Goal: Find specific page/section: Find specific page/section

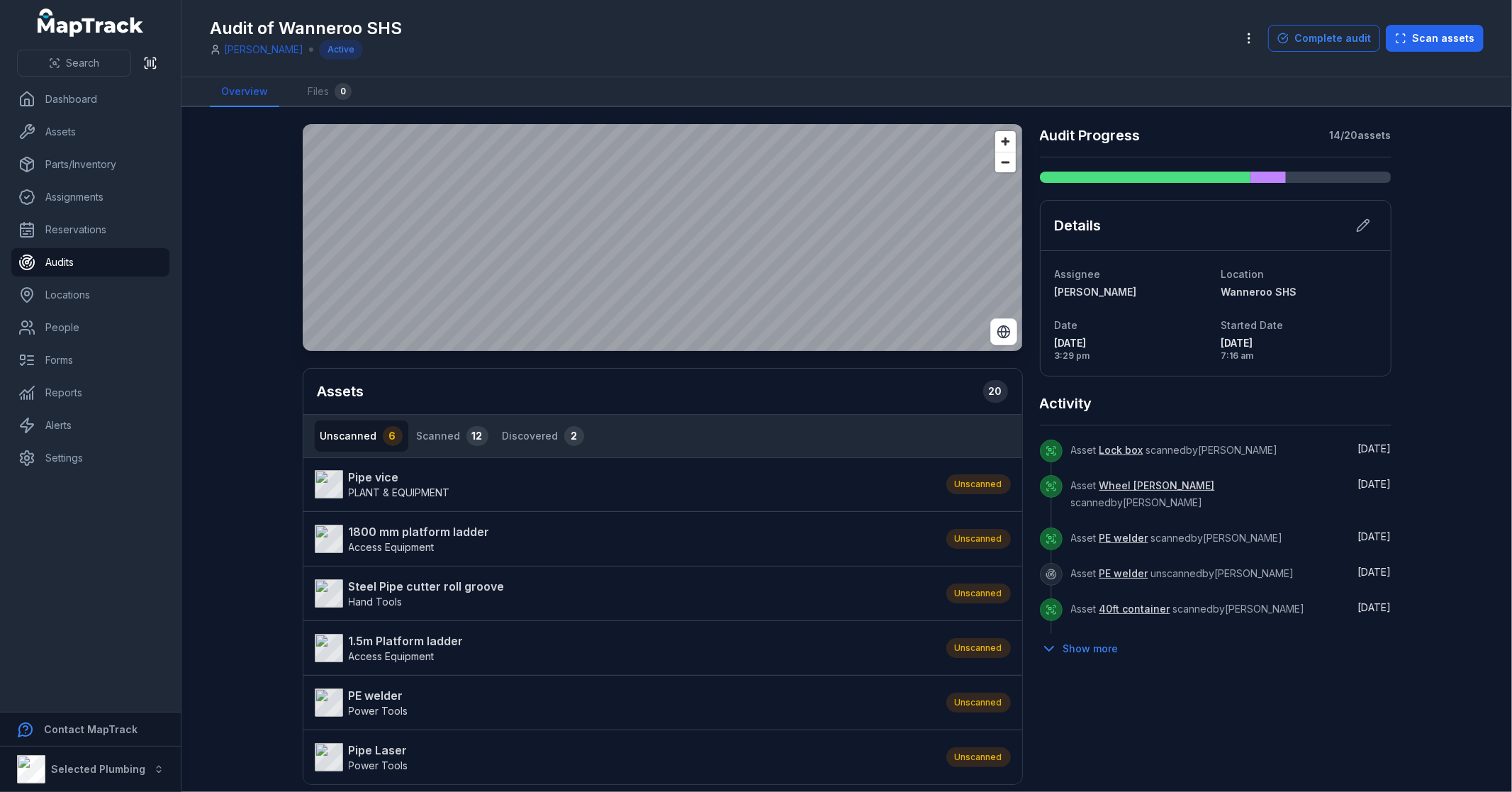
click at [1100, 403] on div "Activity" at bounding box center [1216, 410] width 352 height 32
click at [379, 694] on strong "PE welder" at bounding box center [379, 696] width 60 height 17
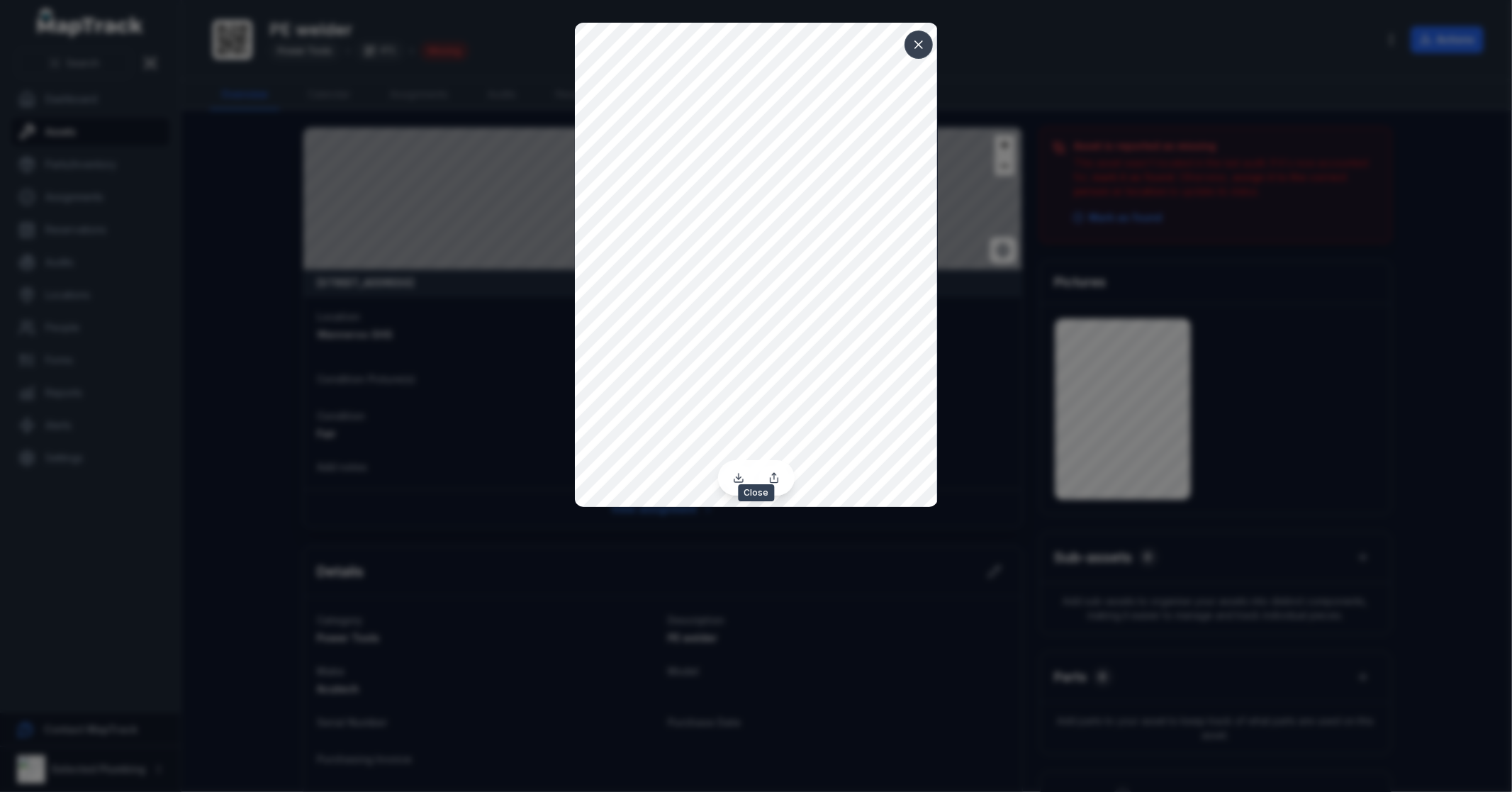
click at [922, 39] on icon at bounding box center [918, 44] width 14 height 14
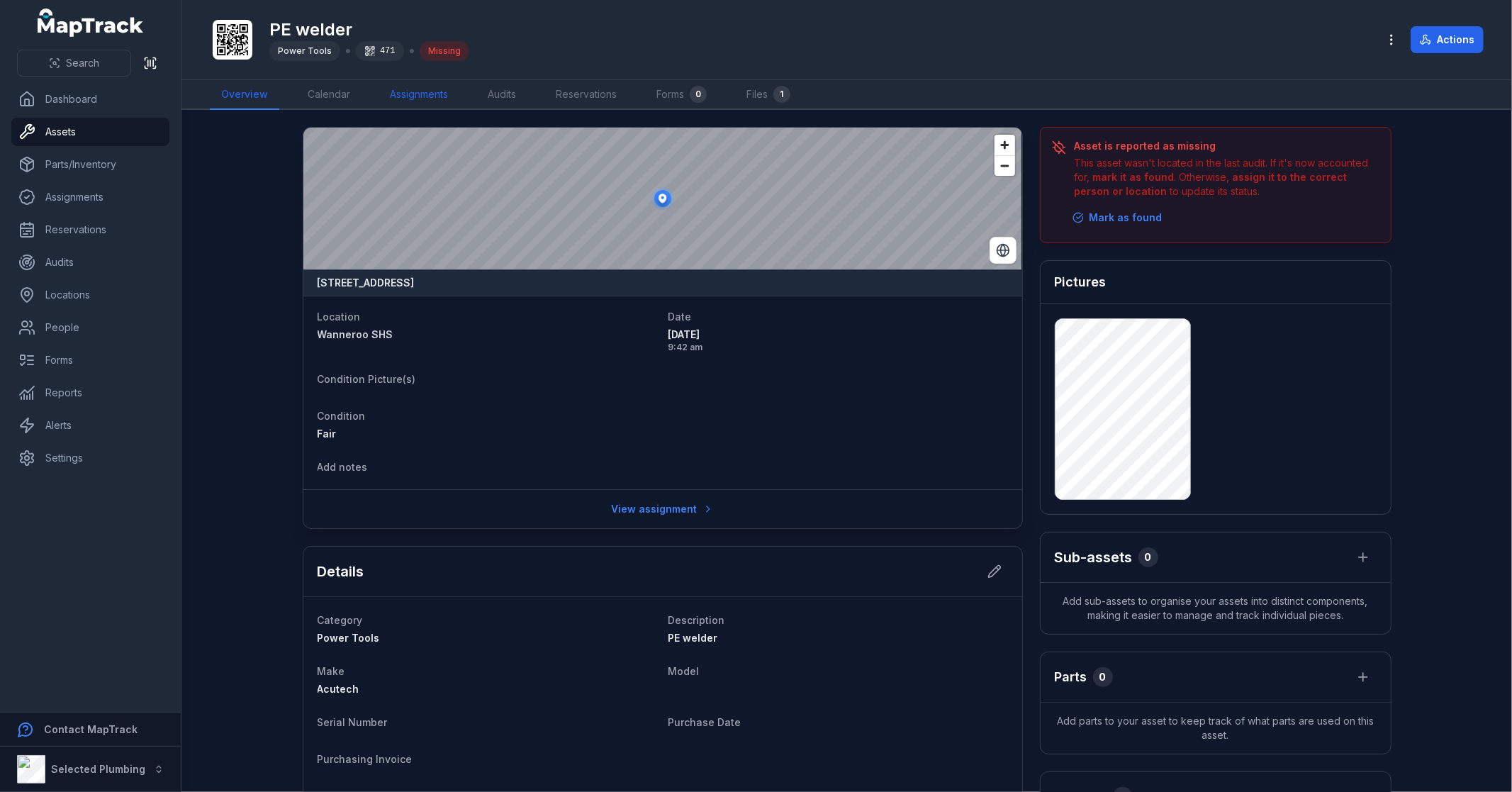
click at [410, 89] on link "Assignments" at bounding box center [419, 95] width 80 height 30
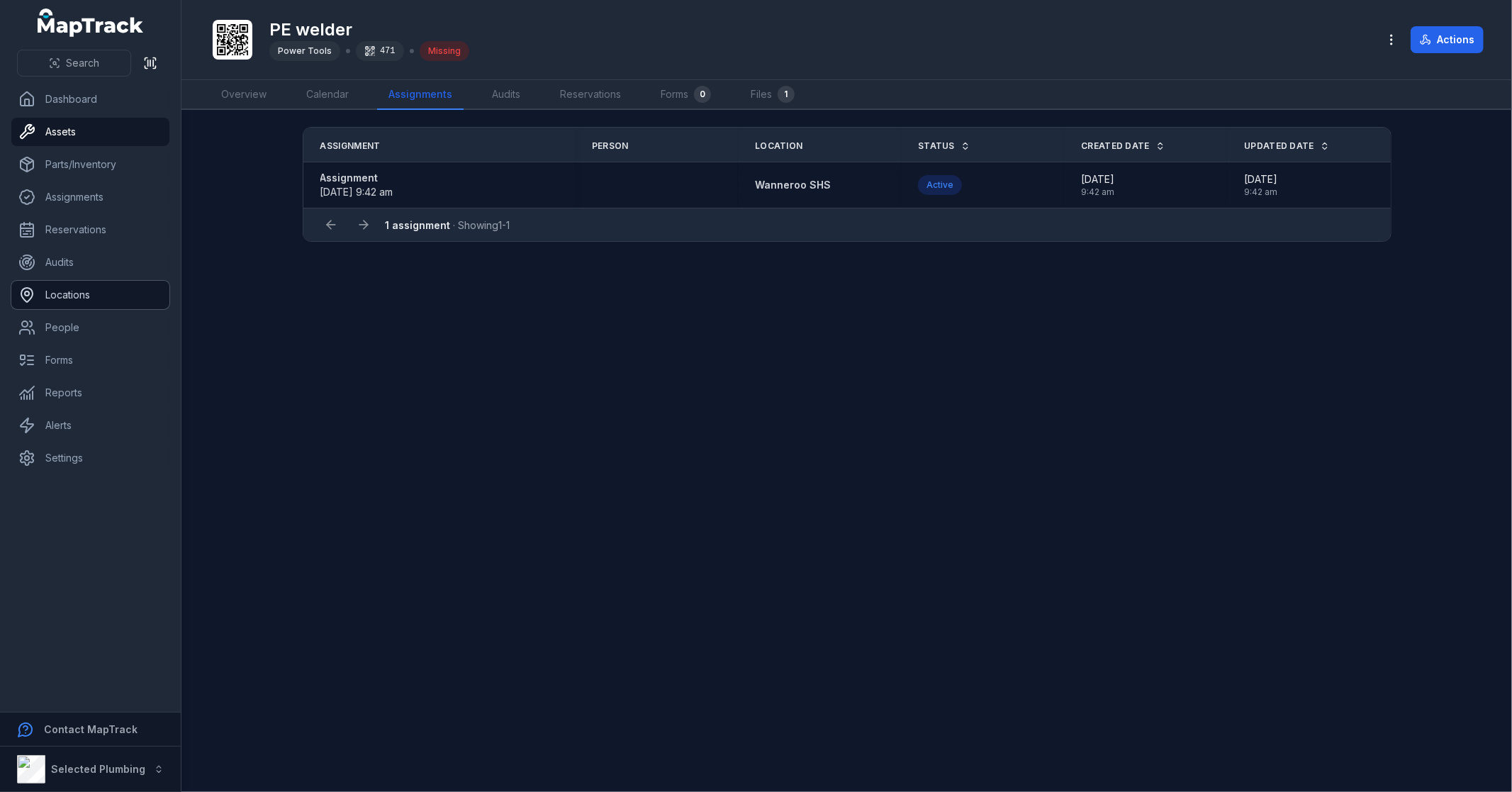
click at [98, 294] on link "Locations" at bounding box center [90, 295] width 158 height 28
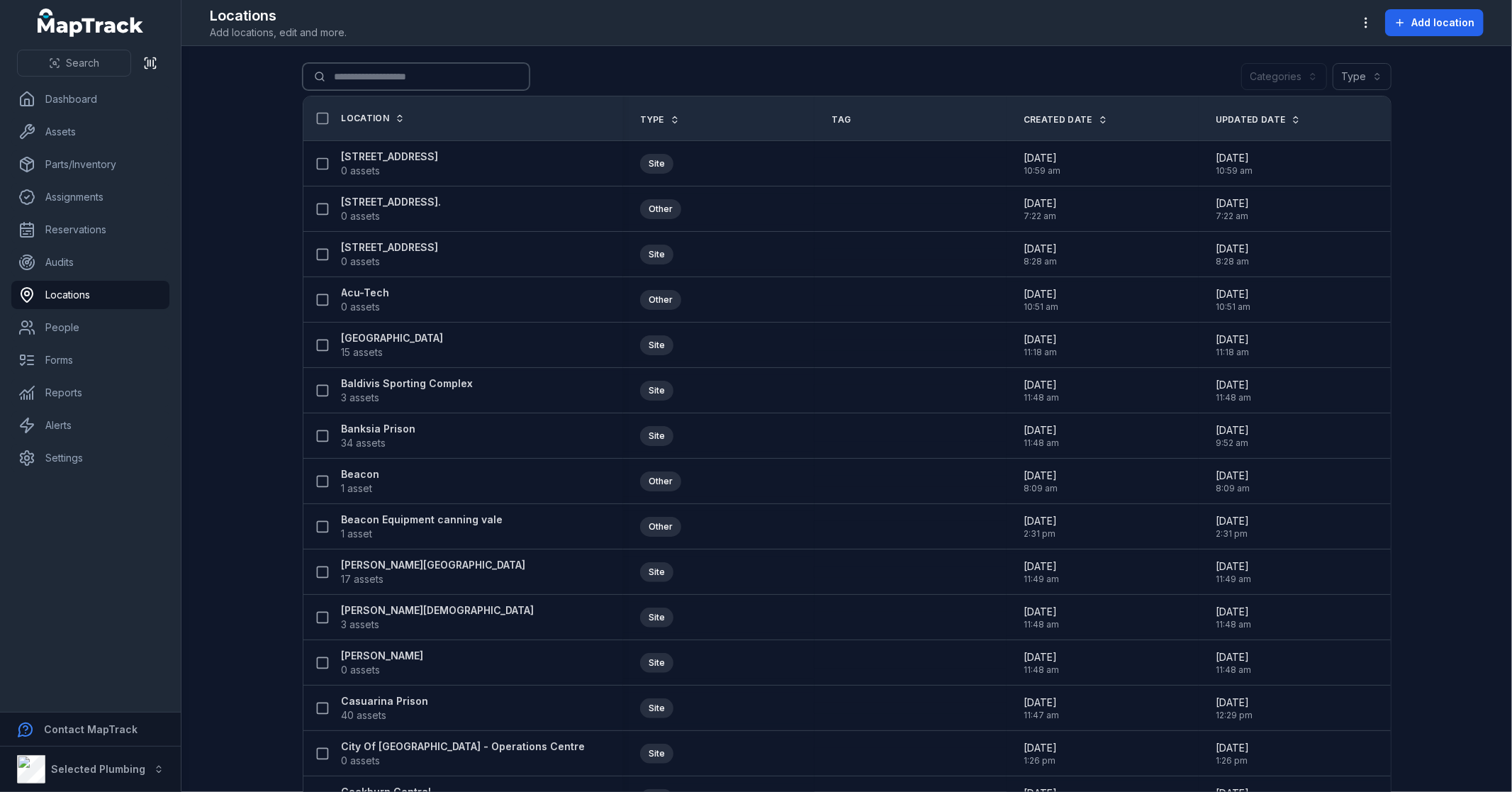
click at [385, 68] on input "Search for locations" at bounding box center [416, 76] width 226 height 27
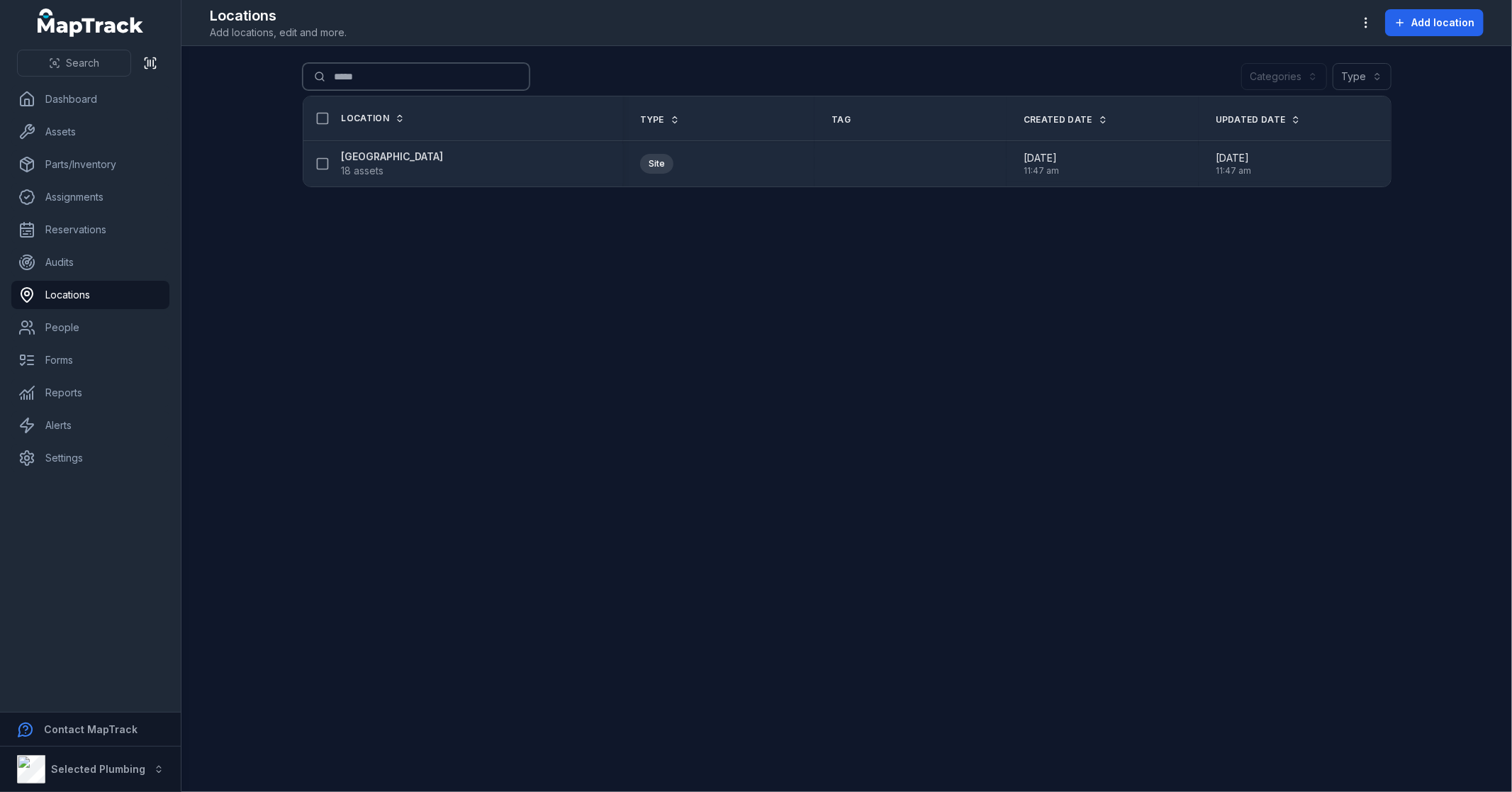
type input "*****"
click at [384, 159] on strong "[GEOGRAPHIC_DATA]" at bounding box center [392, 156] width 102 height 14
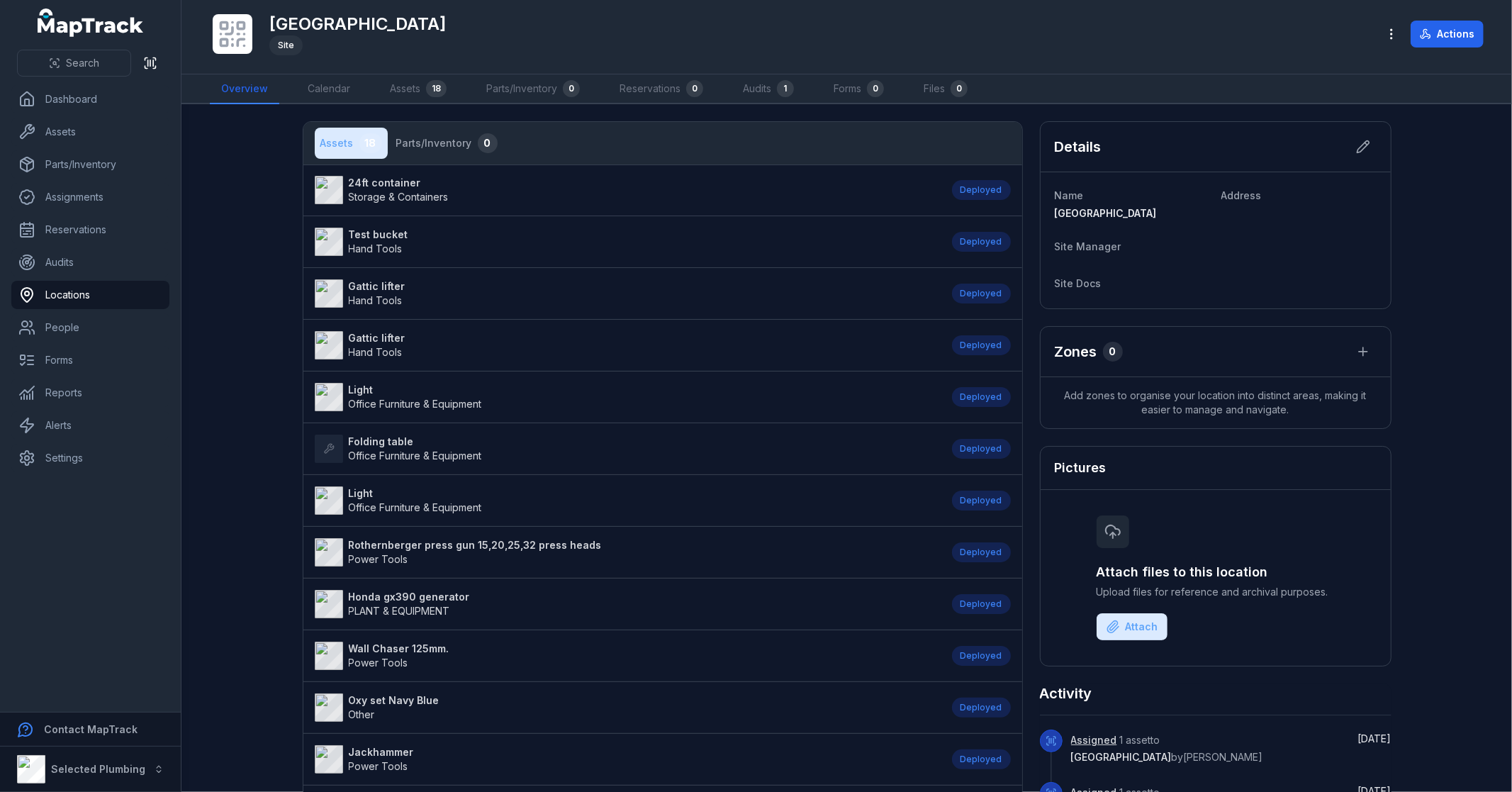
click at [236, 264] on main "Assets 18 Parts/Inventory 0 24ft container Storage & Containers Deployed Test b…" at bounding box center [847, 447] width 1330 height 688
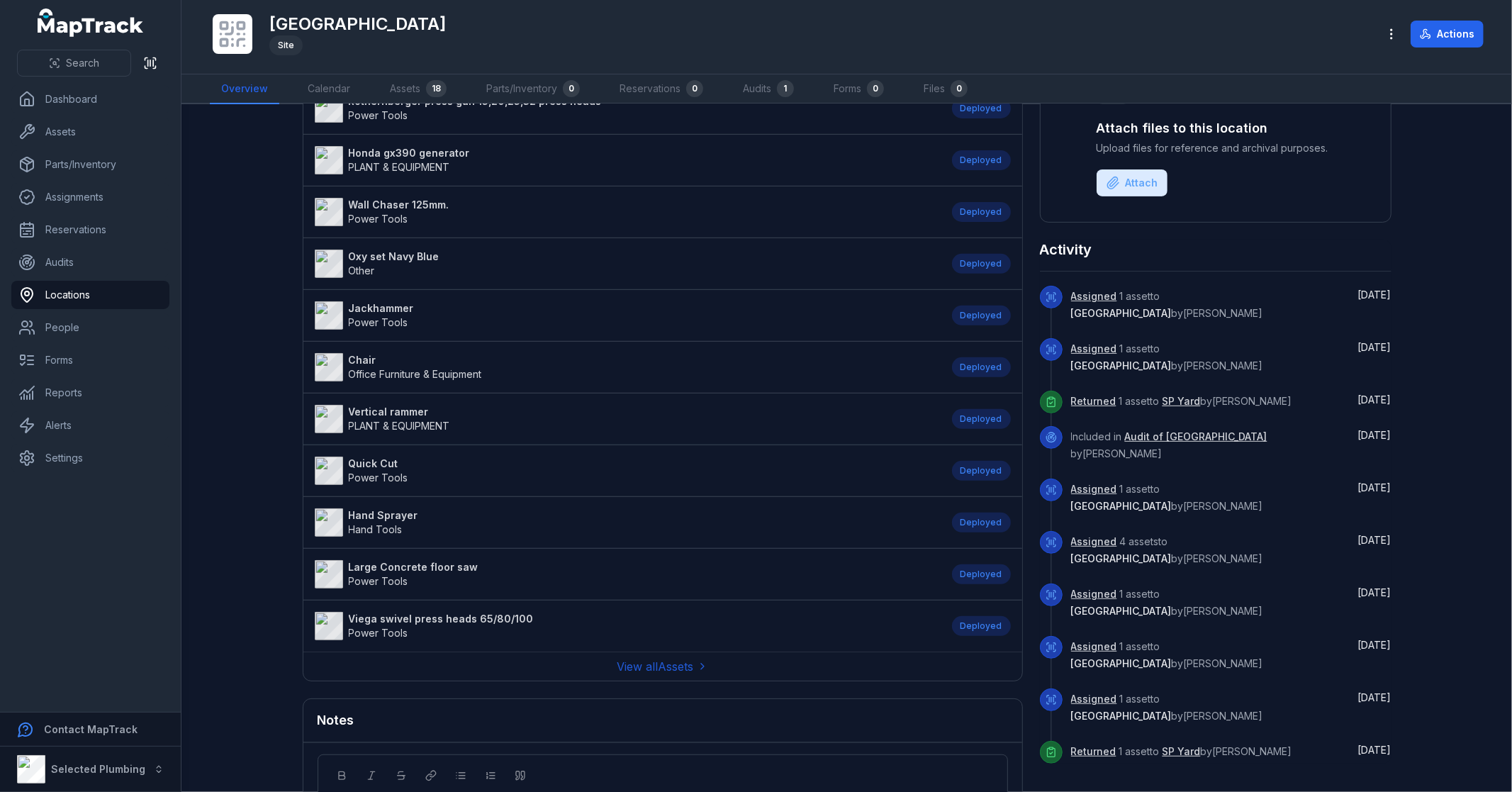
scroll to position [473, 0]
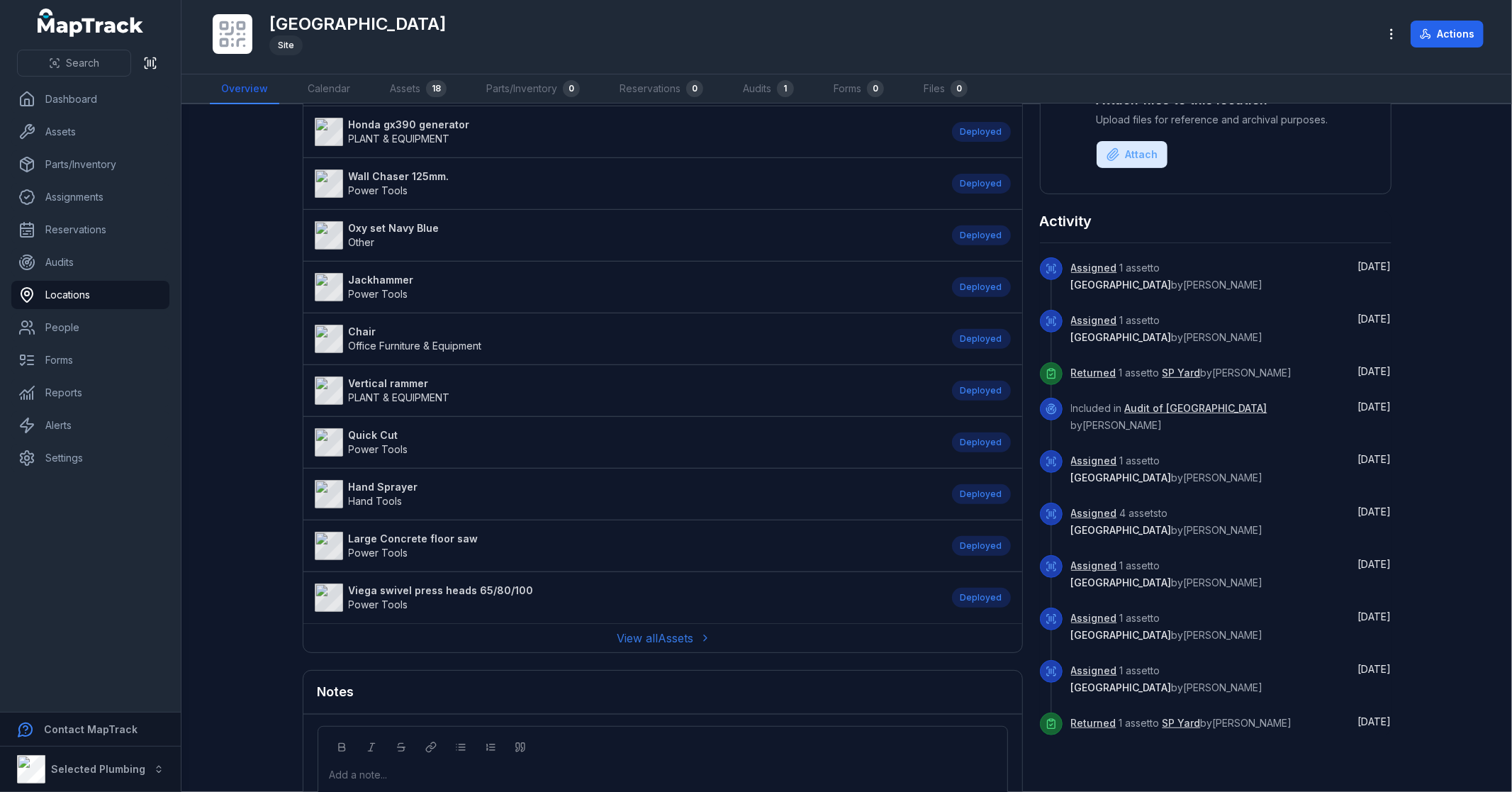
click at [676, 636] on link "View all Assets" at bounding box center [662, 638] width 91 height 17
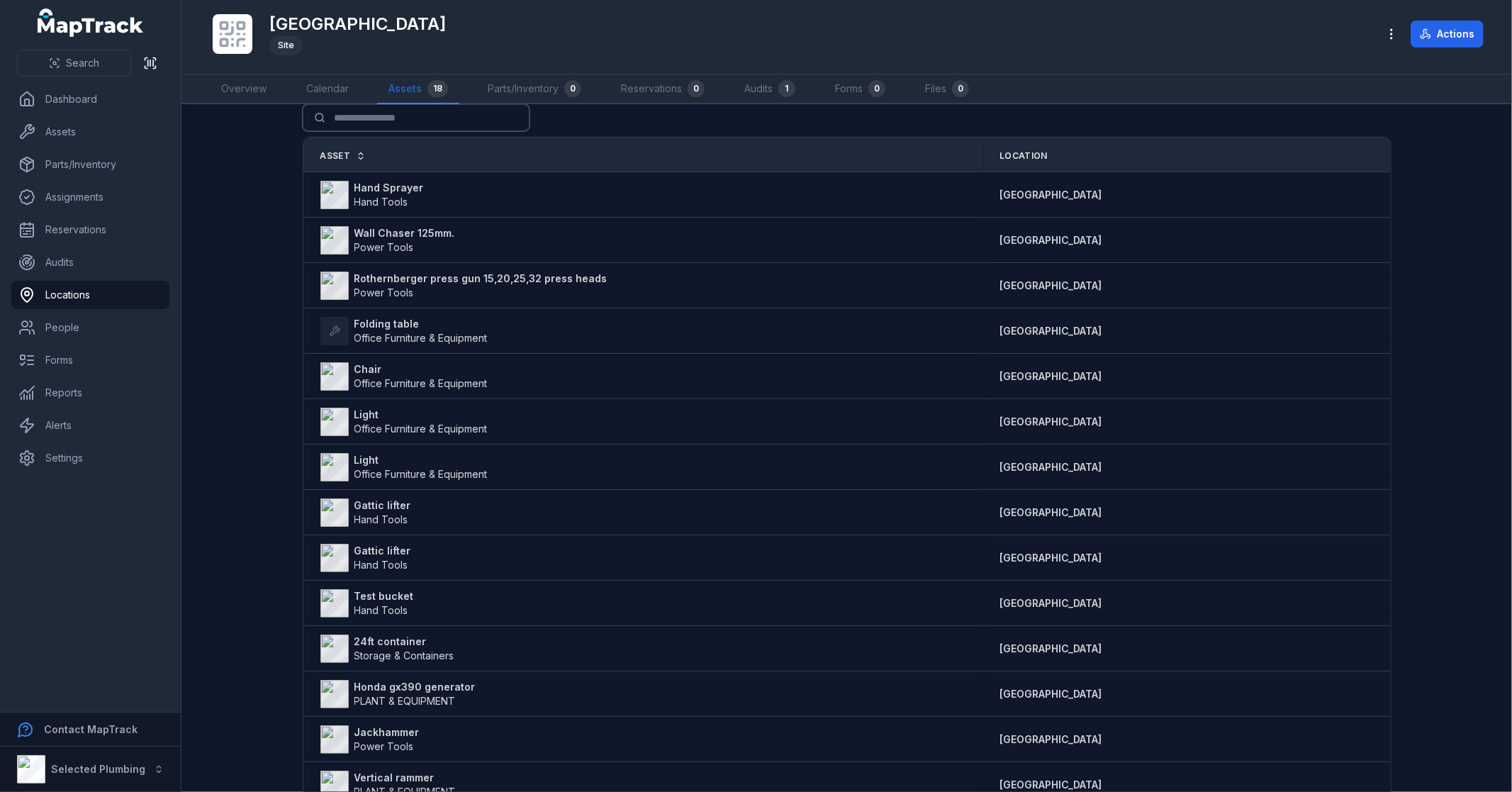
click at [396, 110] on input "Search for assets" at bounding box center [416, 117] width 226 height 27
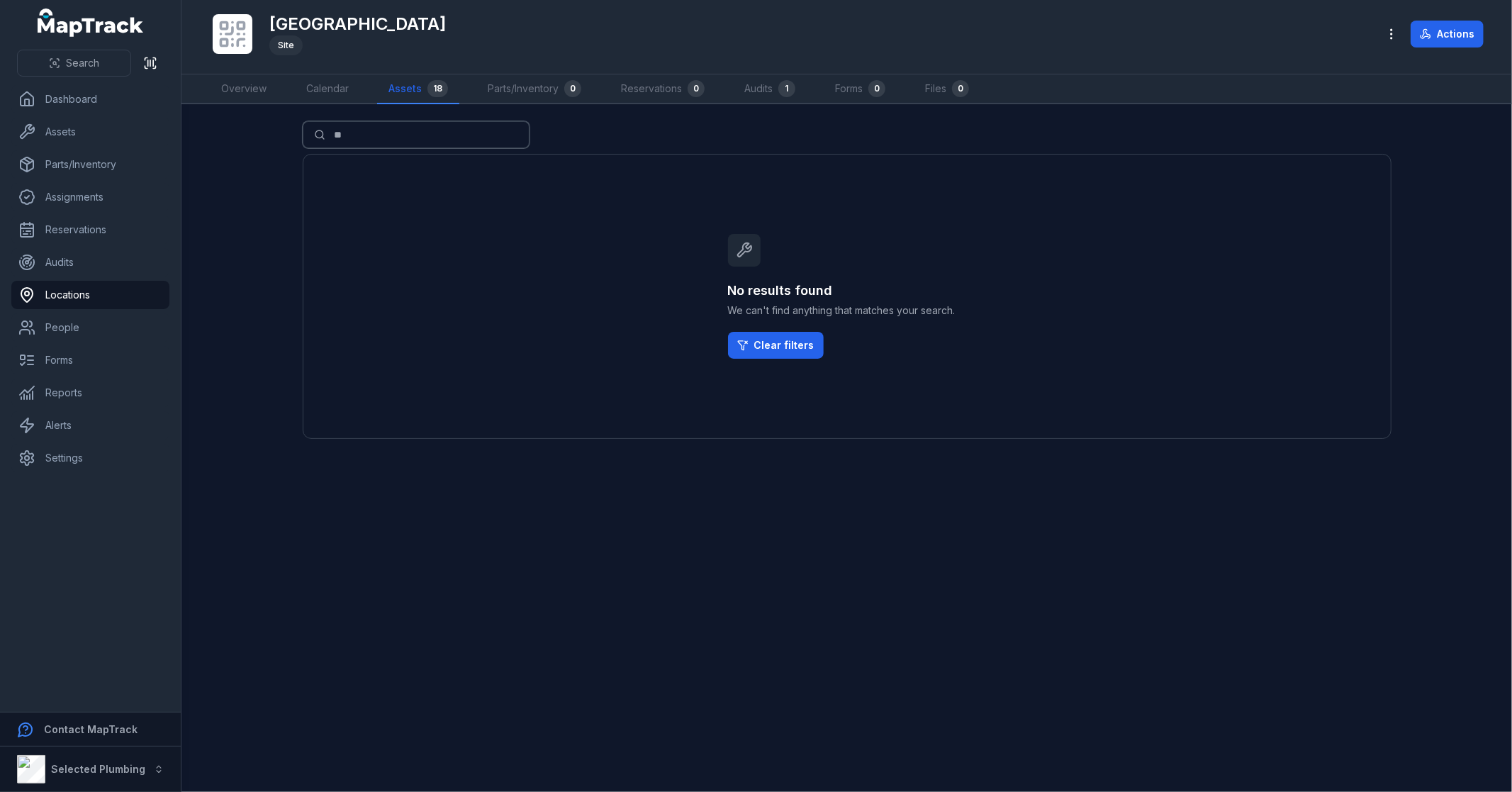
type input "*"
type input "******"
click at [74, 264] on link "Audits" at bounding box center [90, 262] width 158 height 28
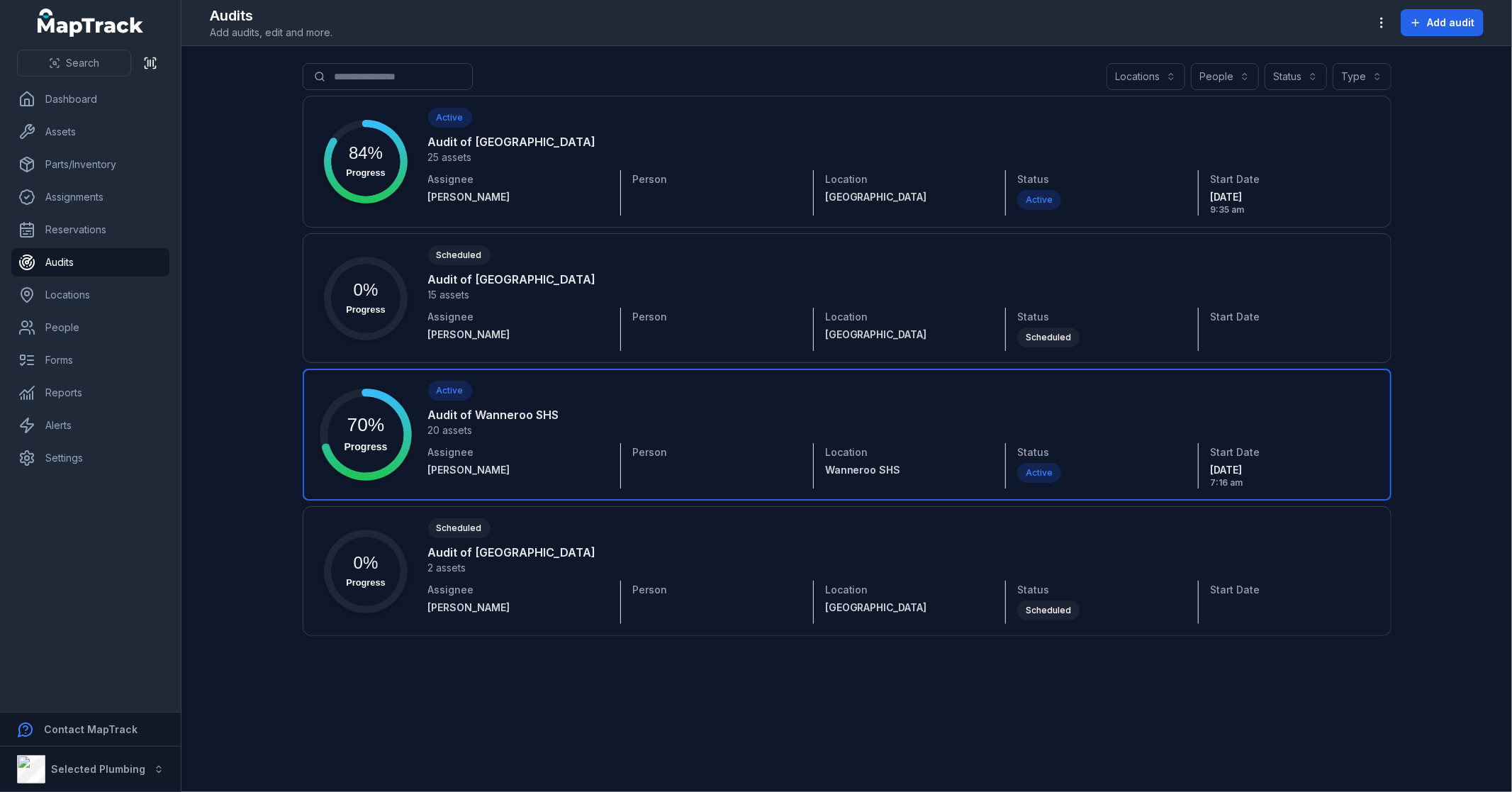
click at [513, 431] on link at bounding box center [848, 434] width 1089 height 132
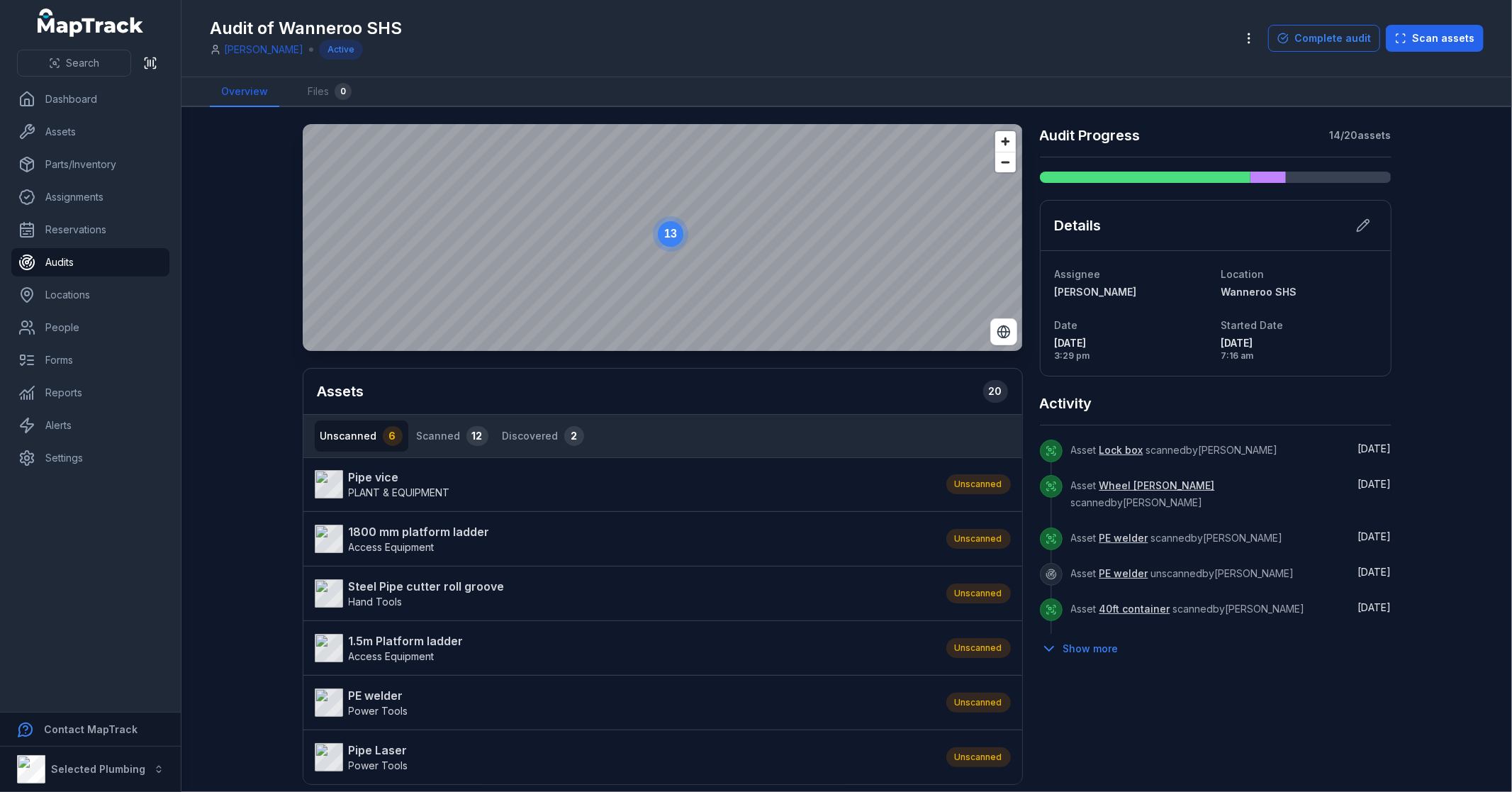
click at [1178, 696] on div "13 Assets 20 Unscanned 6 Scanned 12 Discovered 2 Pipe vice PLANT & EQUIPMENT Un…" at bounding box center [848, 567] width 1089 height 887
click at [1161, 665] on div "13 Assets 20 Unscanned 6 Scanned 12 Discovered 2 Pipe vice PLANT & EQUIPMENT Un…" at bounding box center [848, 567] width 1089 height 887
click at [1120, 714] on div "13 Assets 20 Unscanned 6 Scanned 12 Discovered 2 Pipe vice PLANT & EQUIPMENT Un…" at bounding box center [848, 567] width 1089 height 887
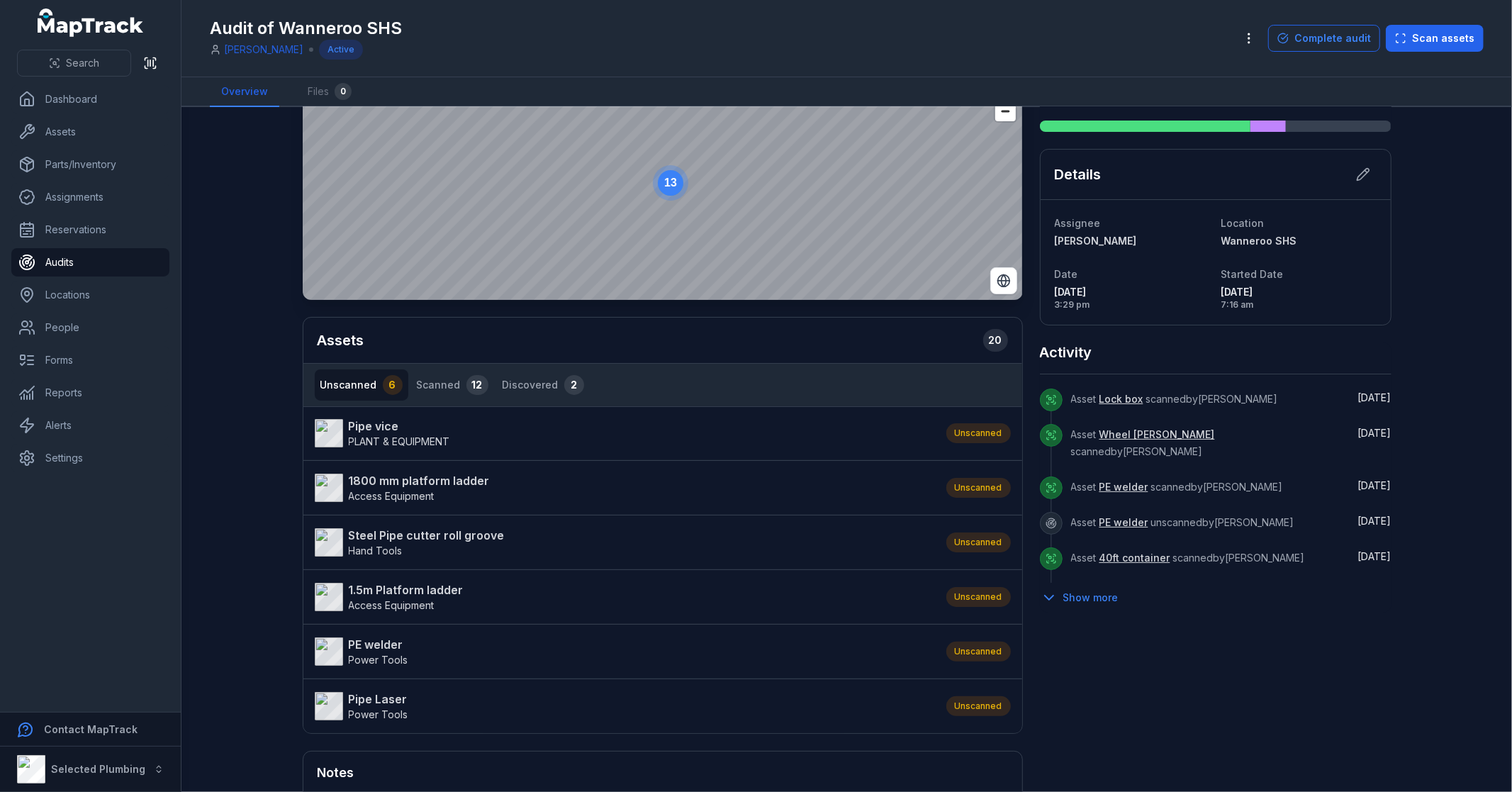
scroll to position [79, 0]
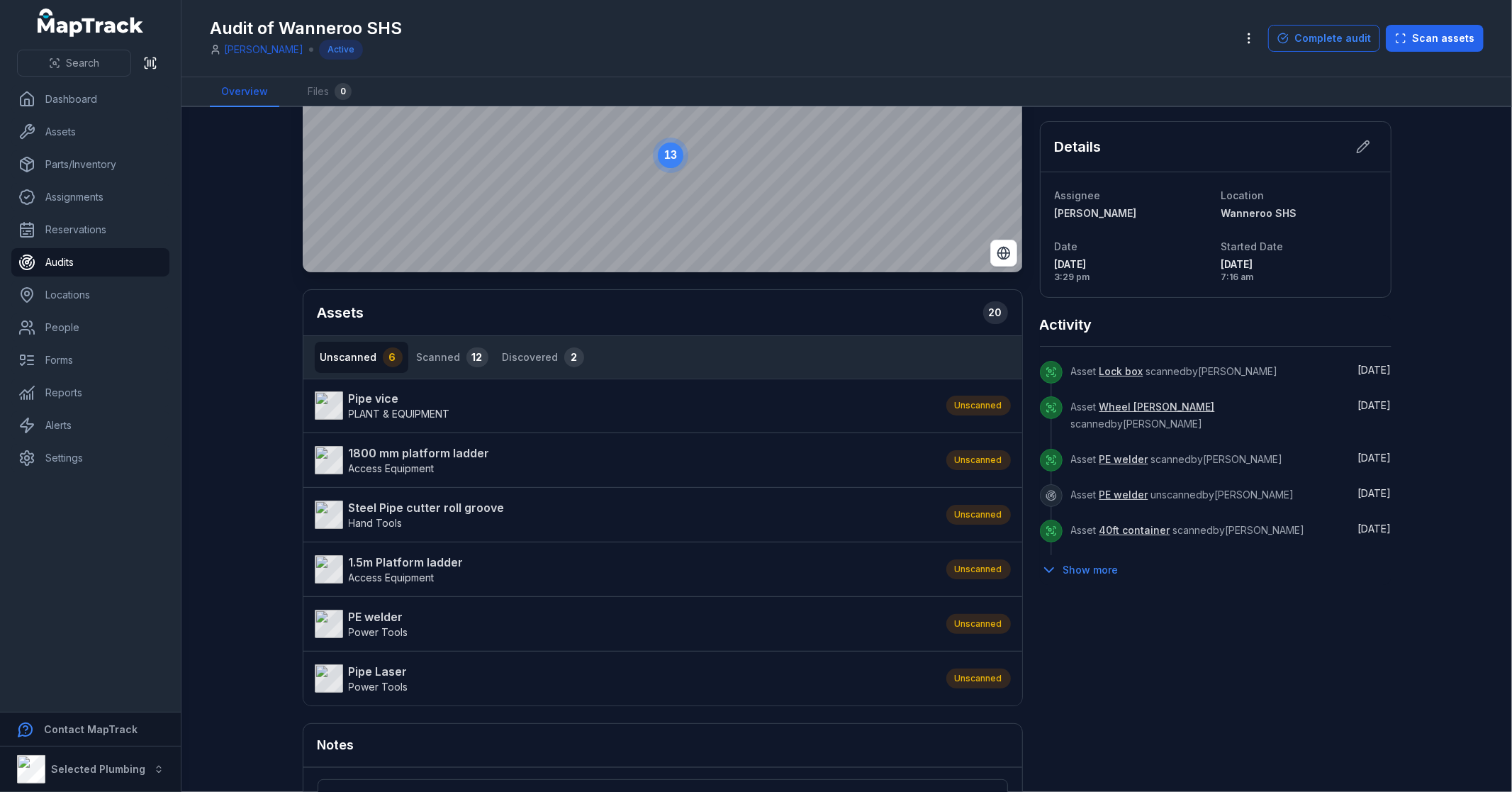
click at [1259, 655] on div "13 Assets 20 Unscanned 6 Scanned 12 Discovered 2 Pipe vice PLANT & EQUIPMENT Un…" at bounding box center [848, 488] width 1089 height 887
click at [1251, 650] on div "13 Assets 20 Unscanned 6 Scanned 12 Discovered 2 Pipe vice PLANT & EQUIPMENT Un…" at bounding box center [848, 488] width 1089 height 887
click at [404, 457] on strong "1800 mm platform ladder" at bounding box center [419, 453] width 141 height 17
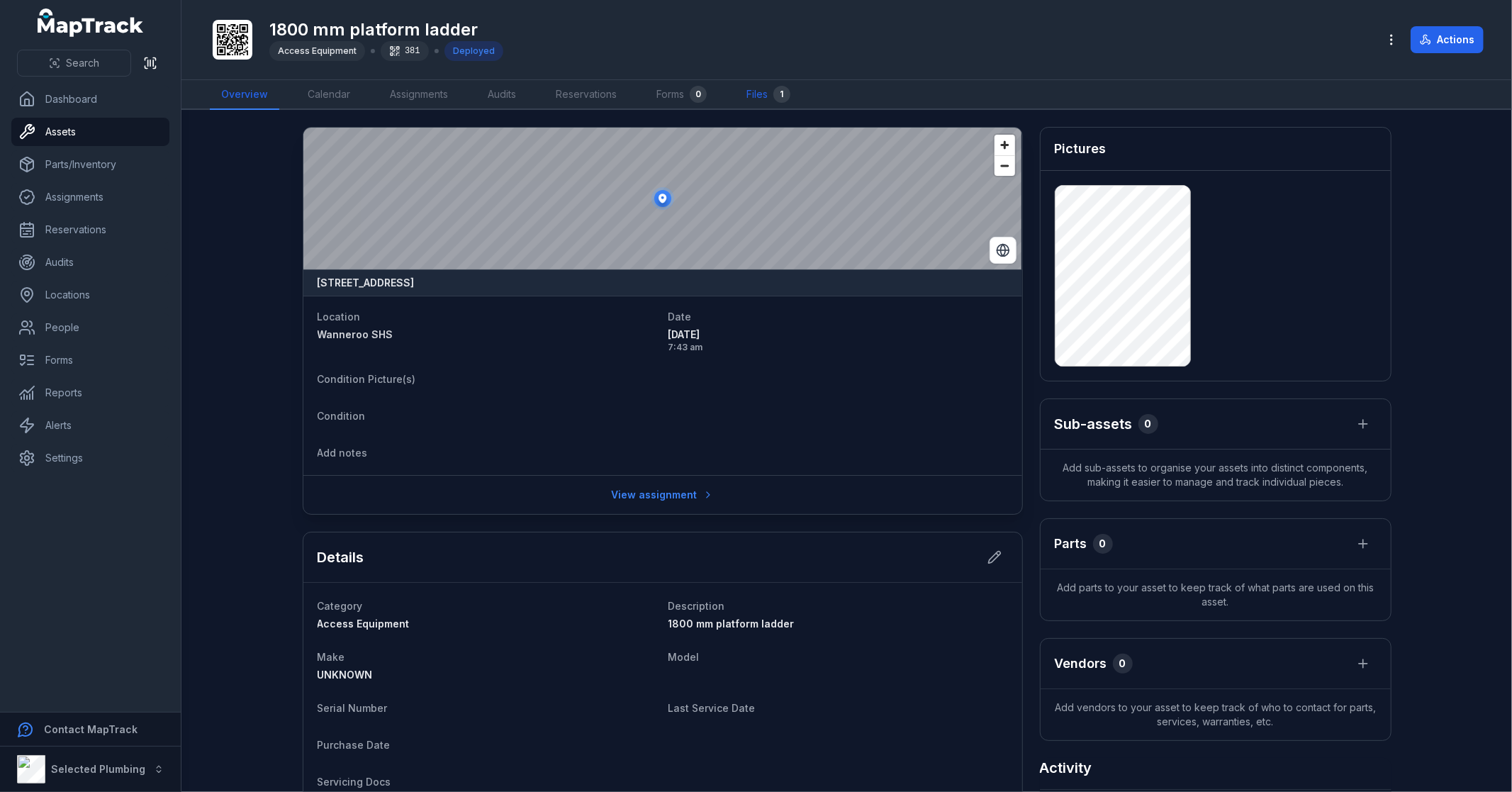
click at [757, 88] on link "Files 1" at bounding box center [768, 95] width 66 height 30
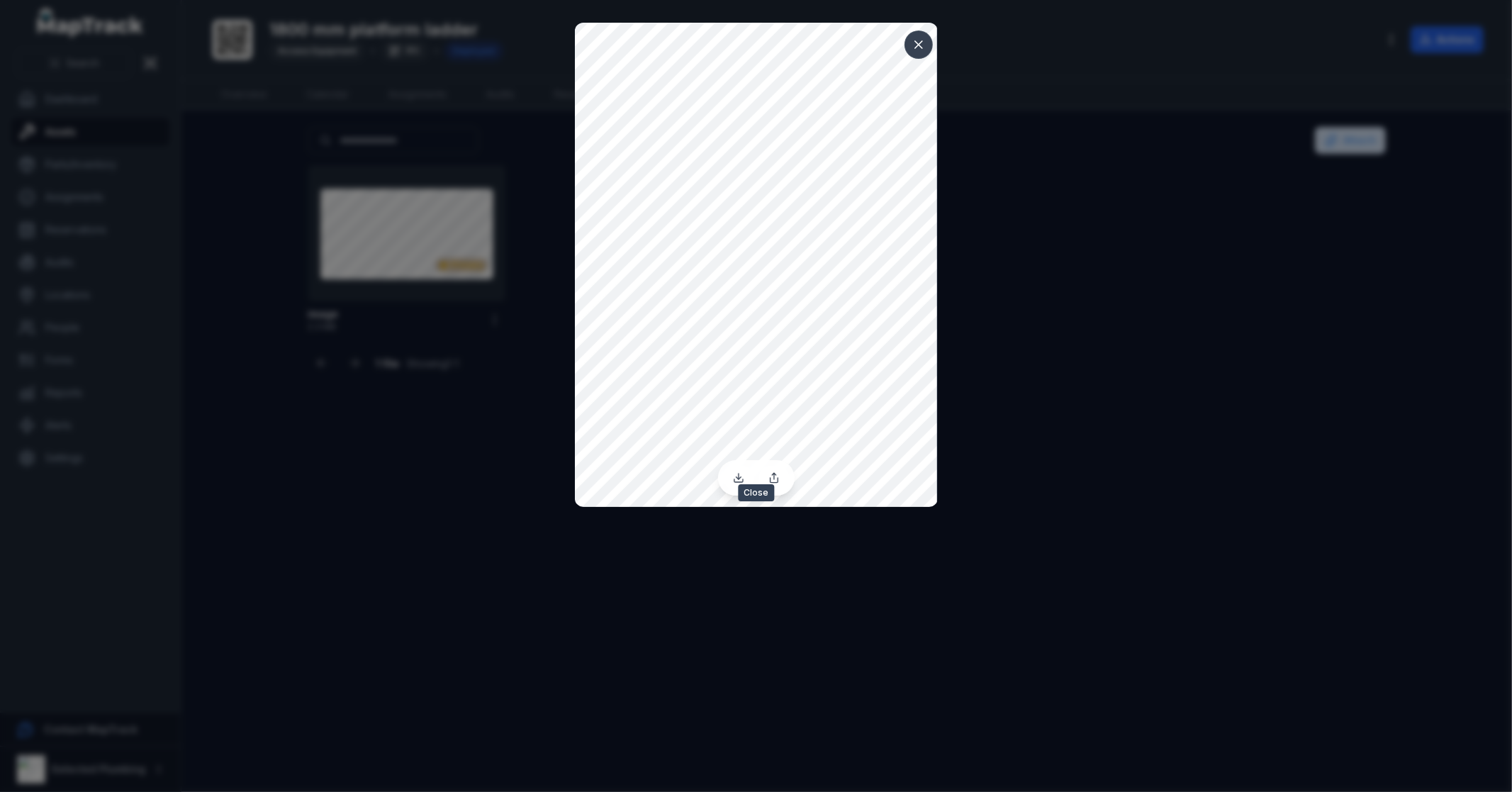
click at [923, 45] on icon at bounding box center [918, 44] width 14 height 14
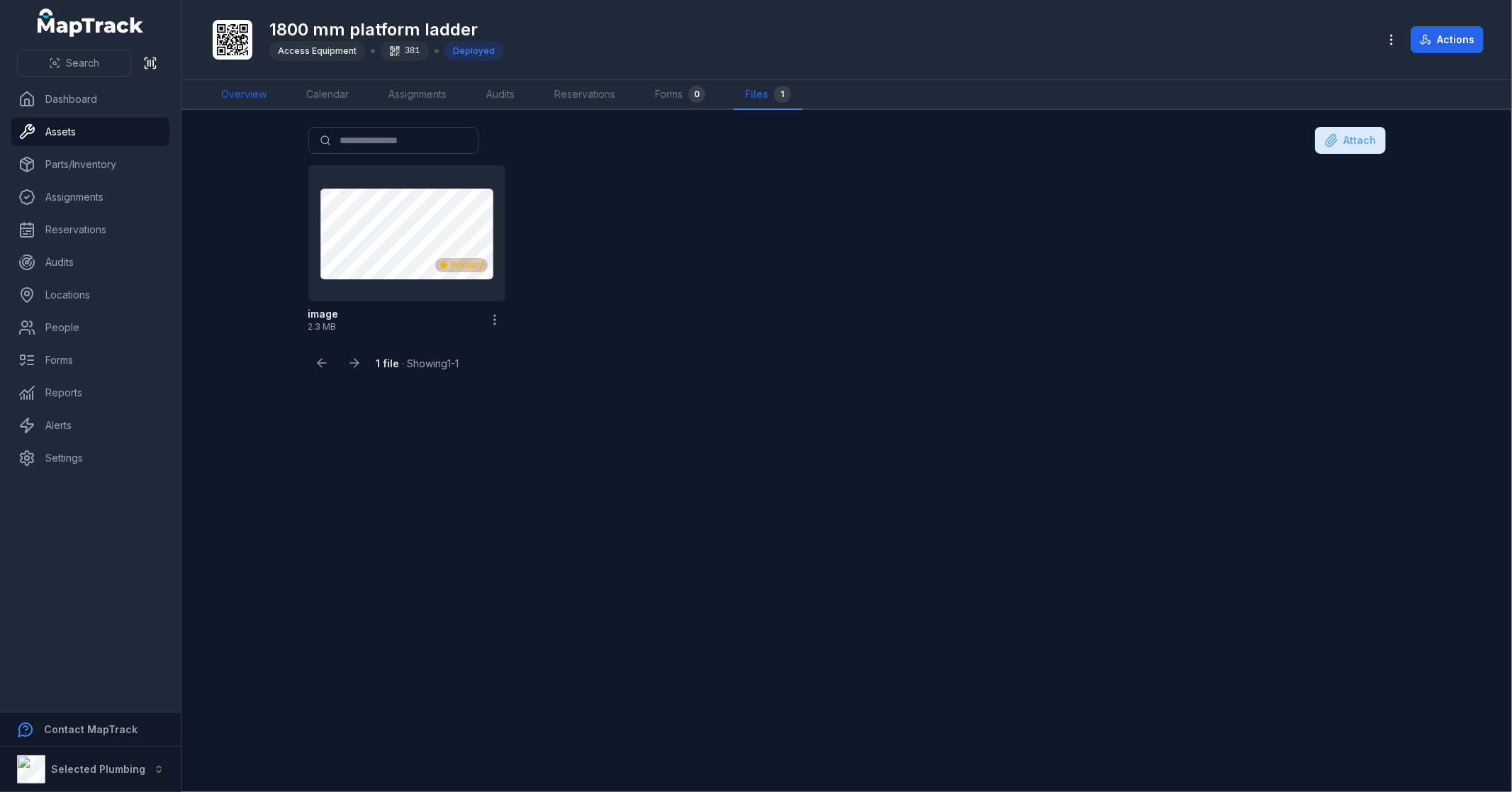
click at [233, 90] on link "Overview" at bounding box center [243, 95] width 68 height 30
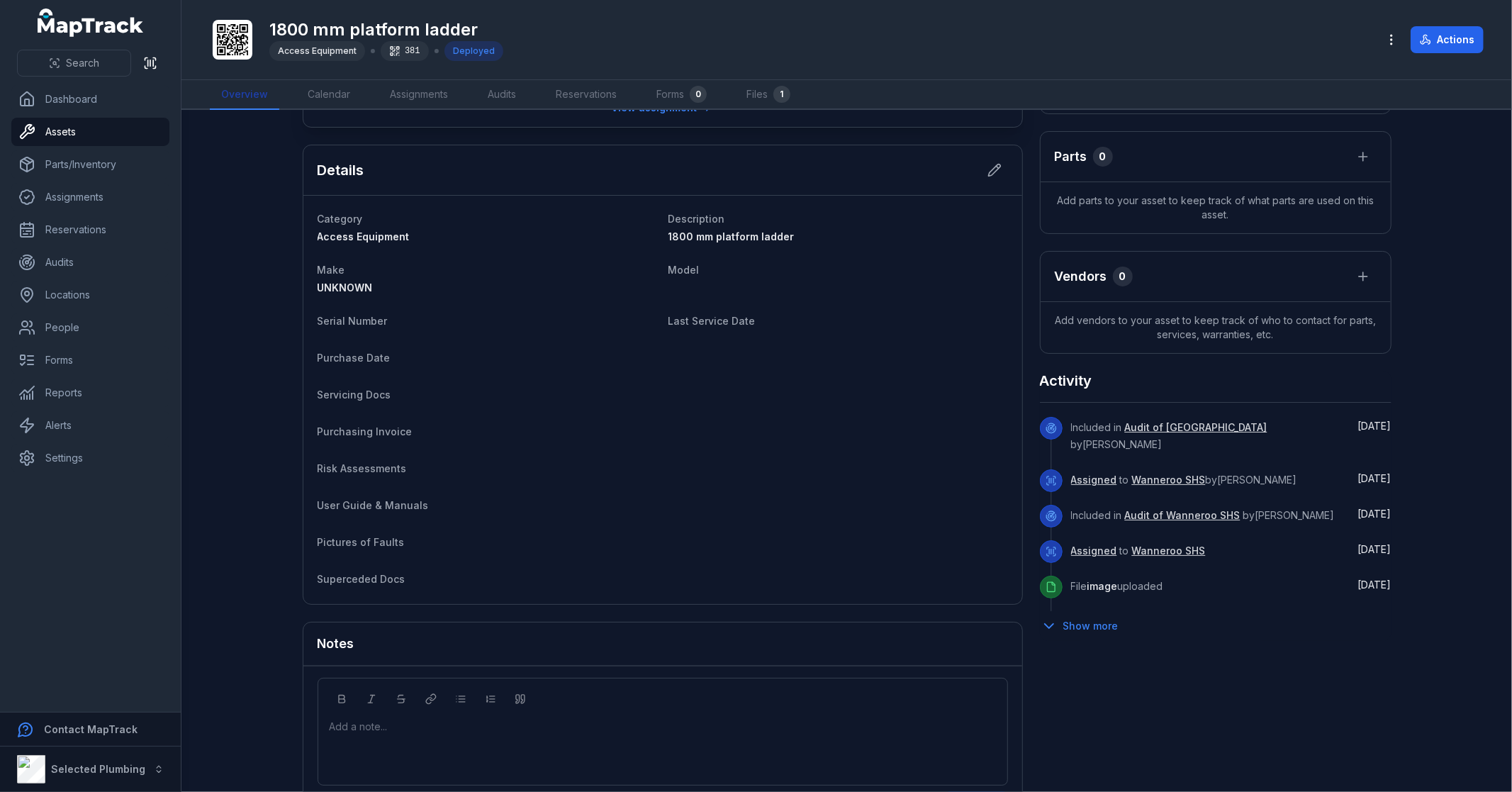
scroll to position [394, 0]
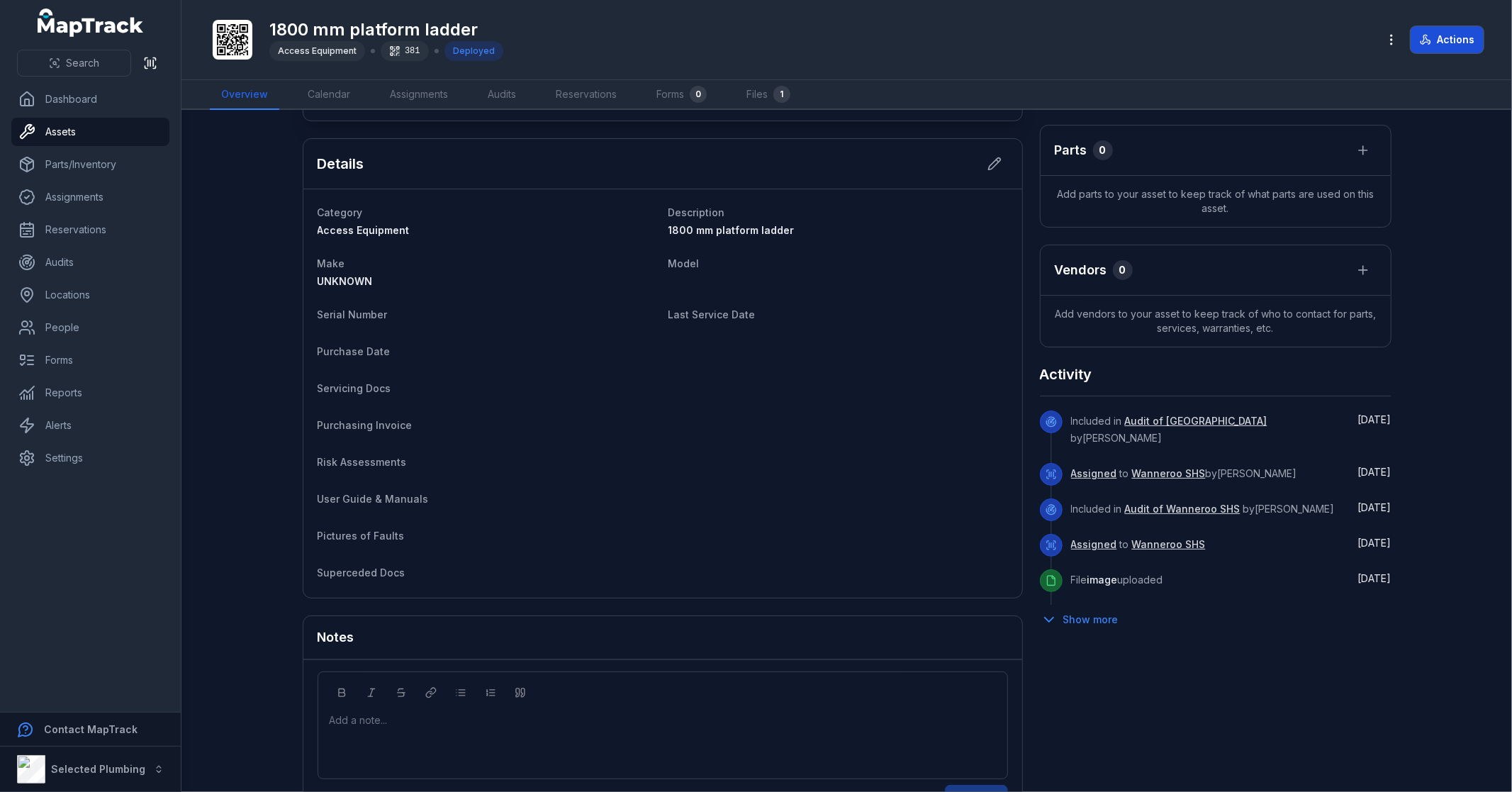
click at [1413, 37] on button "Actions" at bounding box center [1447, 39] width 73 height 27
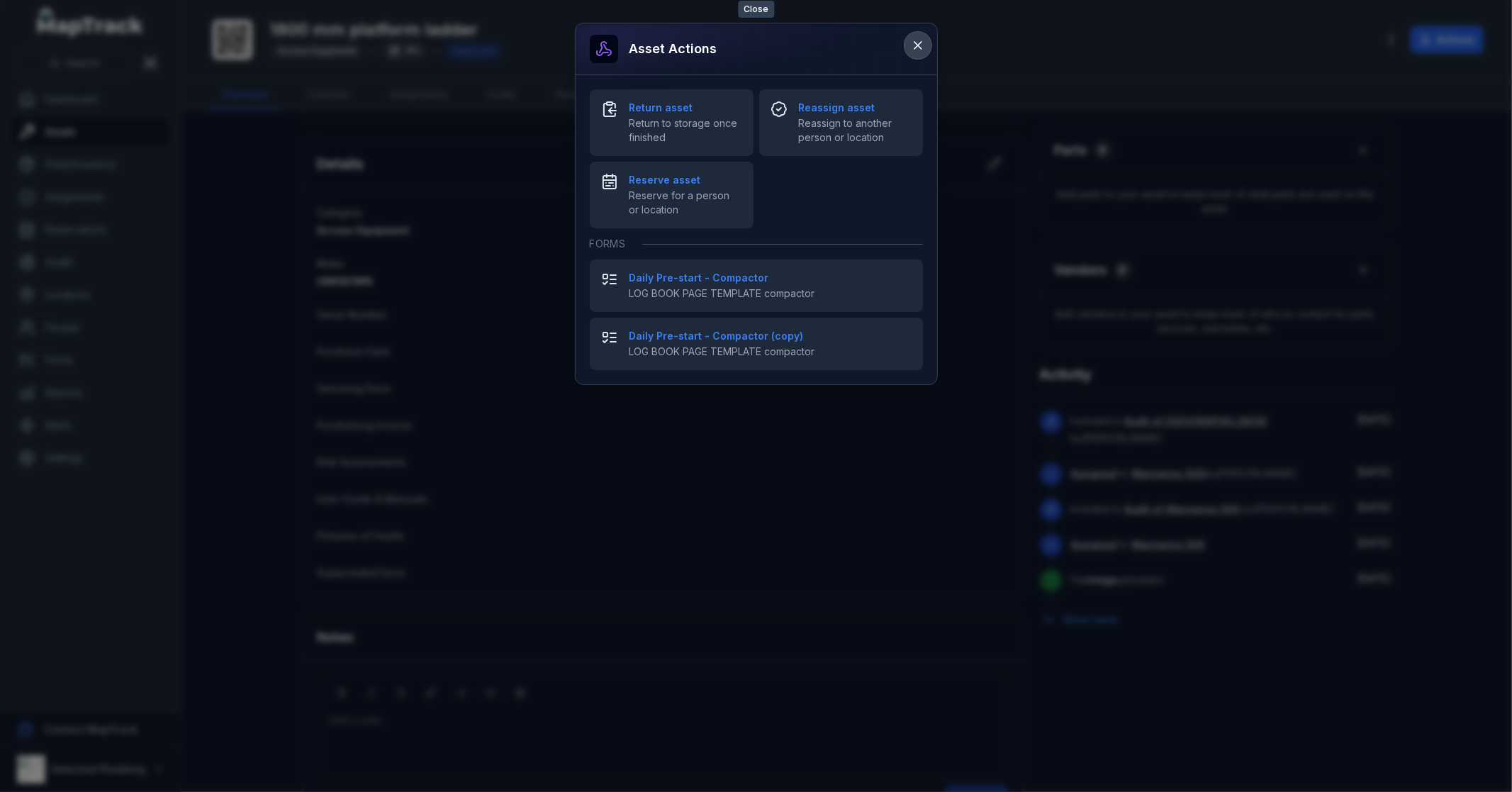
click at [915, 45] on icon at bounding box center [918, 45] width 14 height 14
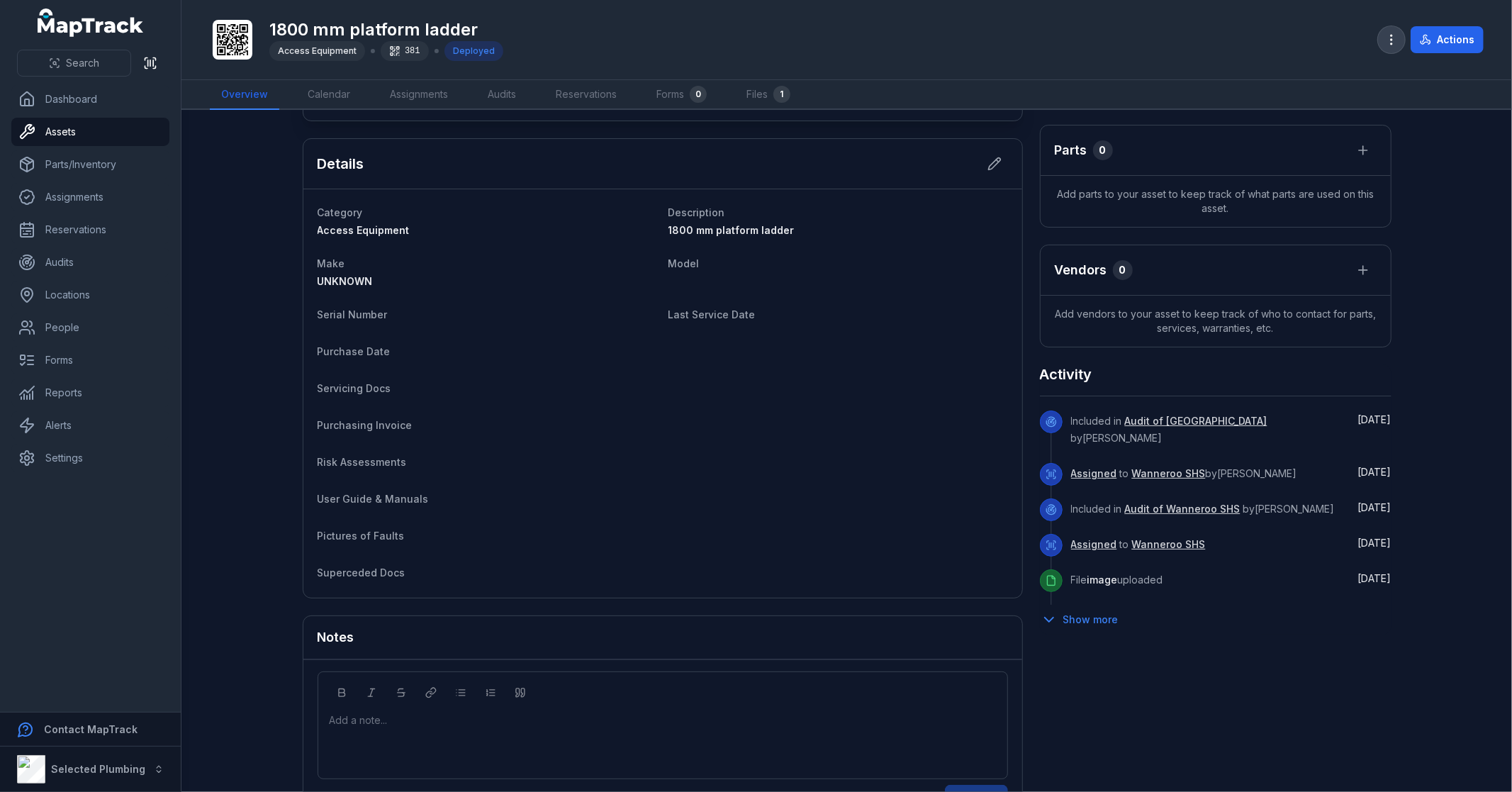
click at [1388, 38] on icon "button" at bounding box center [1391, 39] width 14 height 14
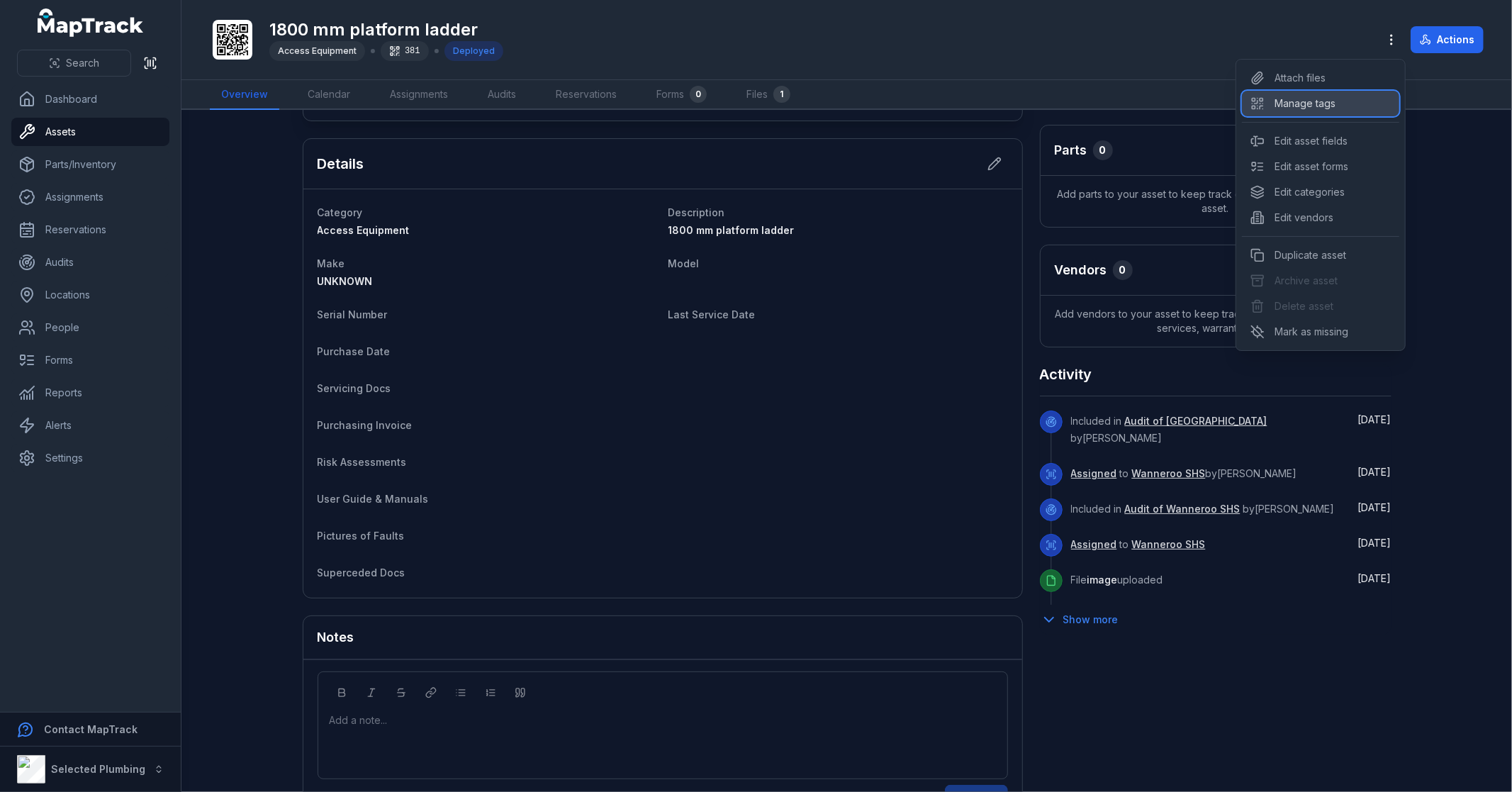
click at [1352, 101] on div "Manage tags" at bounding box center [1321, 103] width 157 height 25
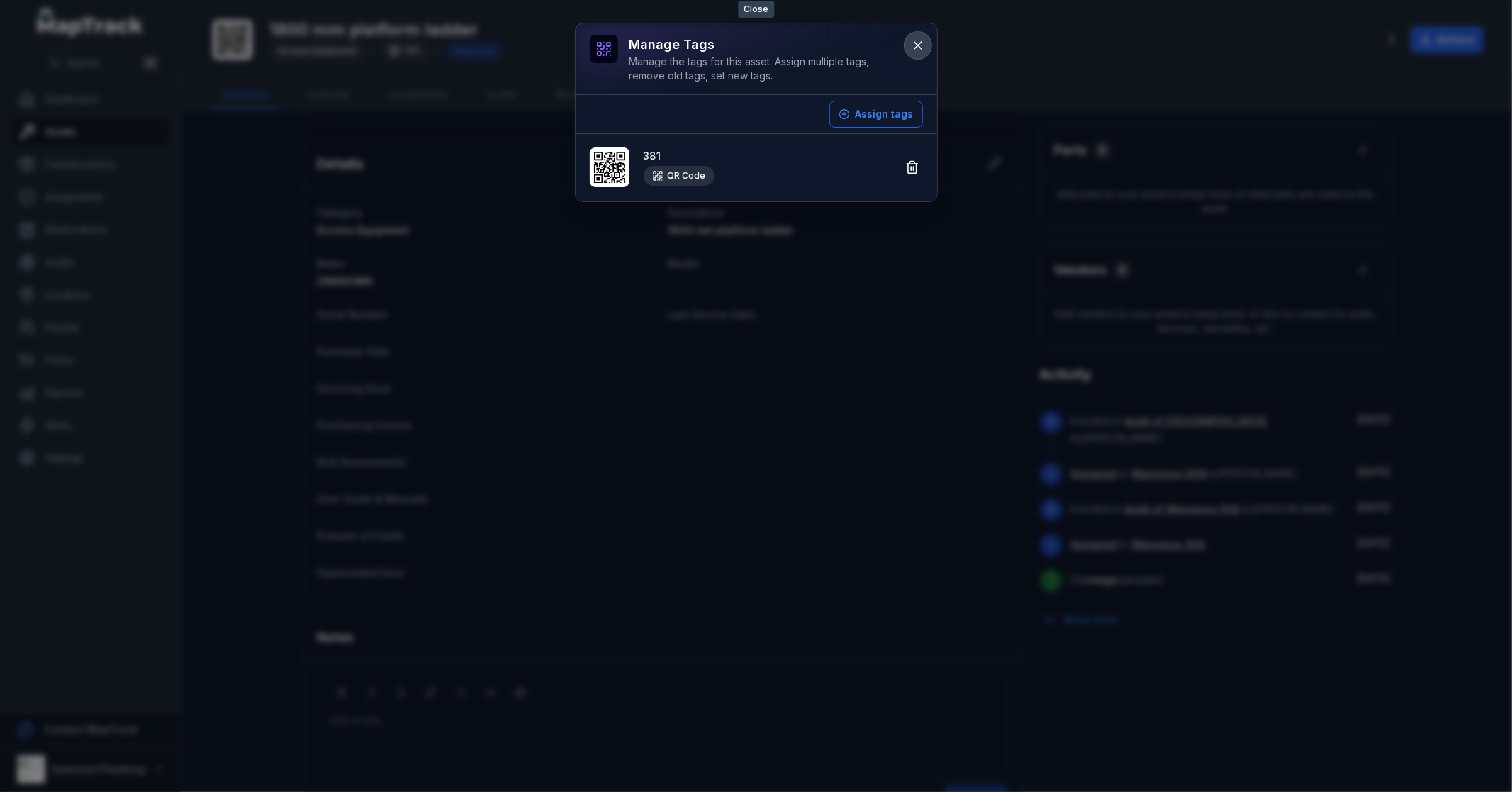
click at [915, 45] on icon at bounding box center [918, 45] width 14 height 14
